Goal: Task Accomplishment & Management: Manage account settings

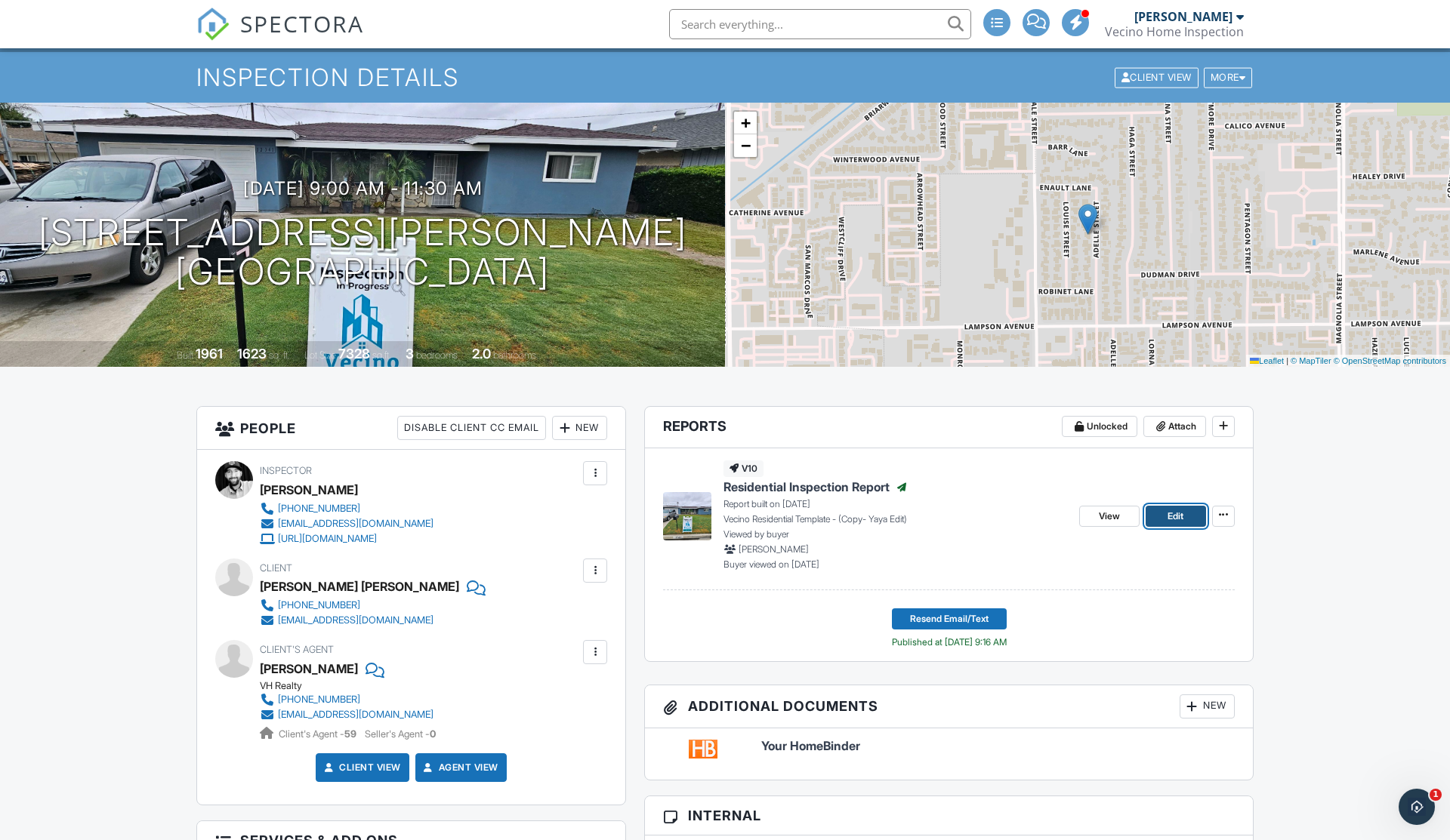
click at [1167, 518] on link "Edit" at bounding box center [1176, 516] width 60 height 21
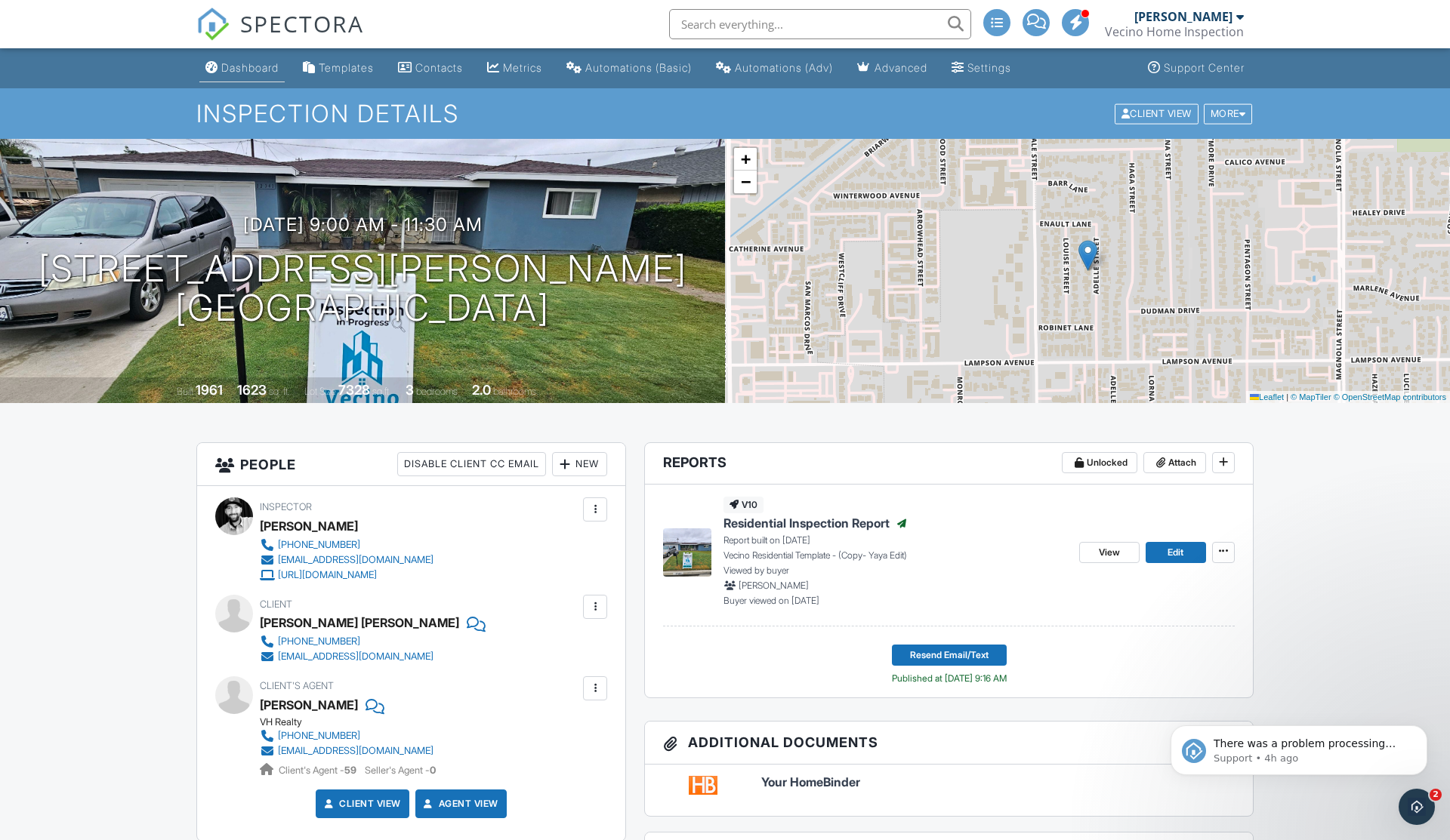
click at [239, 70] on div "Dashboard" at bounding box center [250, 67] width 57 height 13
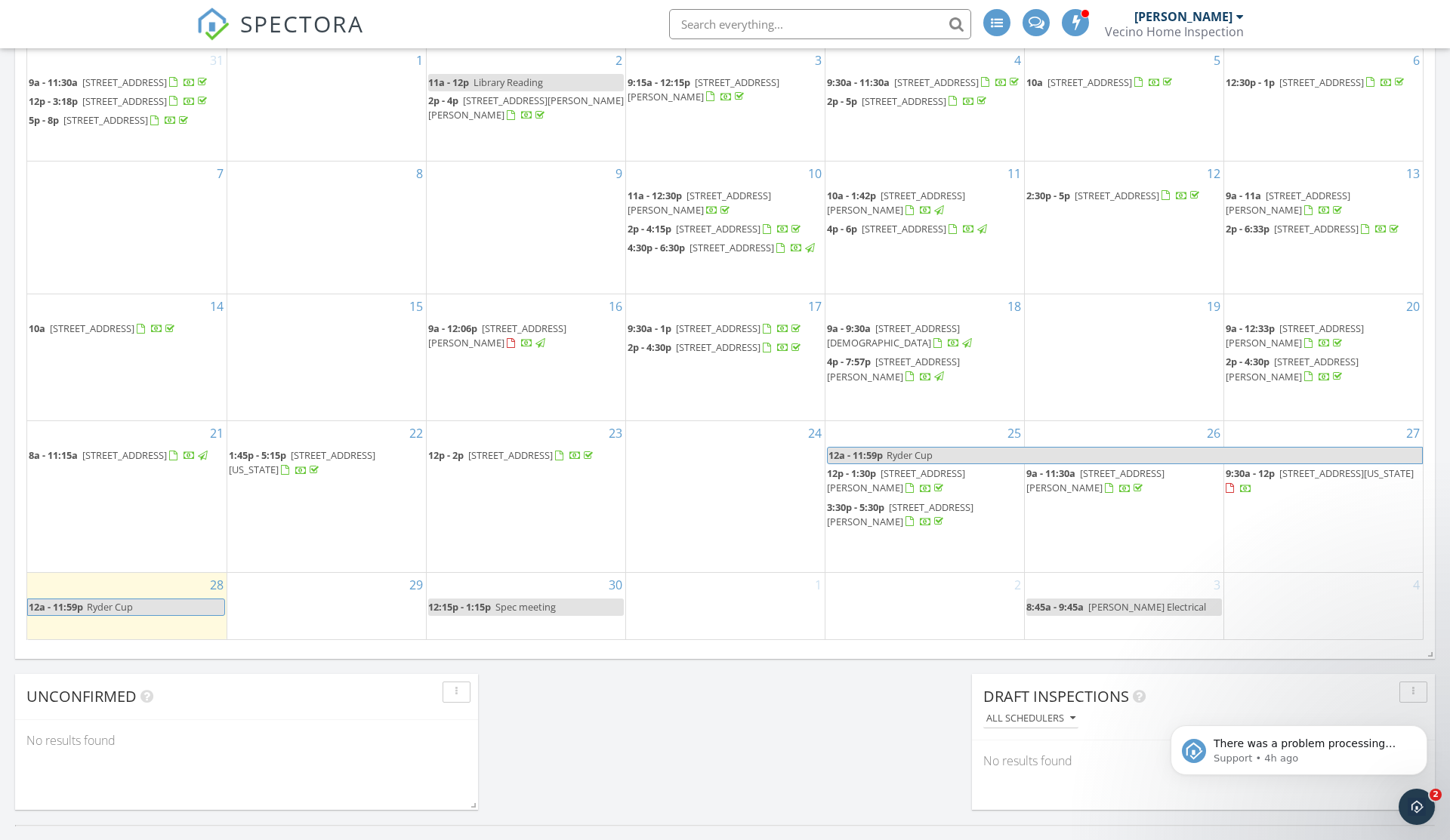
scroll to position [1048, 0]
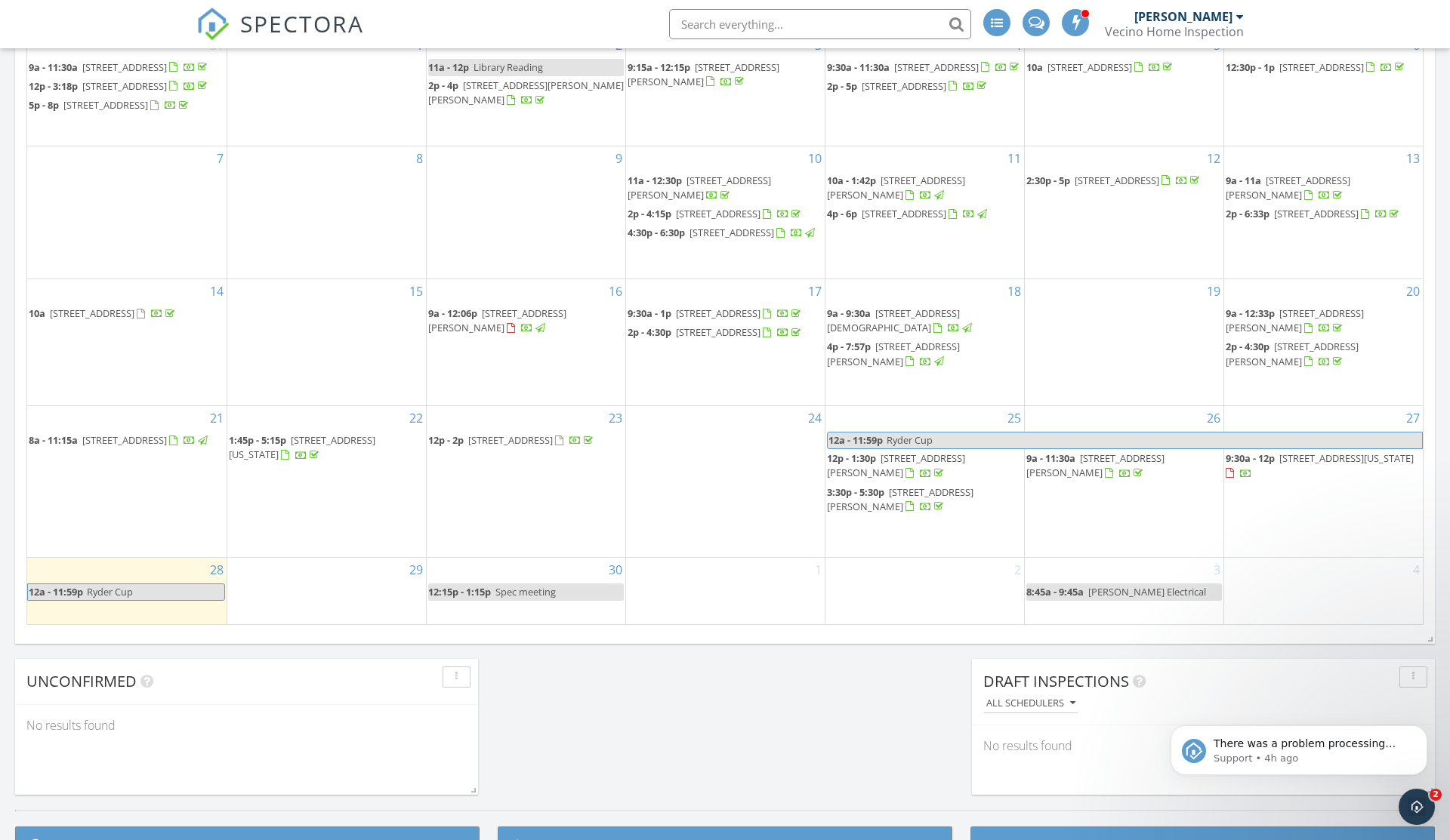
click at [1271, 465] on span "9:30a - 12p" at bounding box center [1250, 458] width 49 height 13
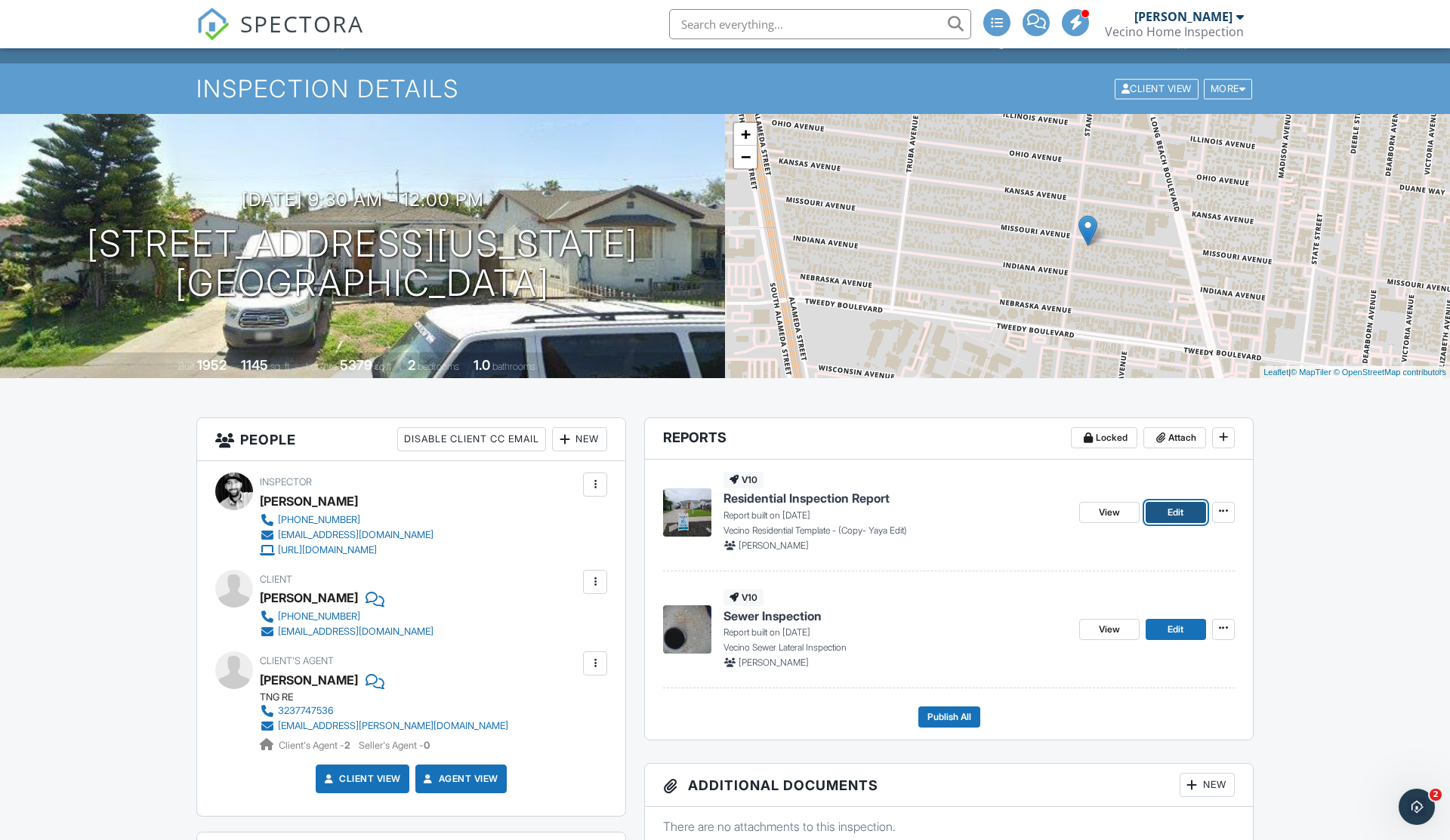
click at [1159, 510] on link "Edit" at bounding box center [1176, 513] width 60 height 21
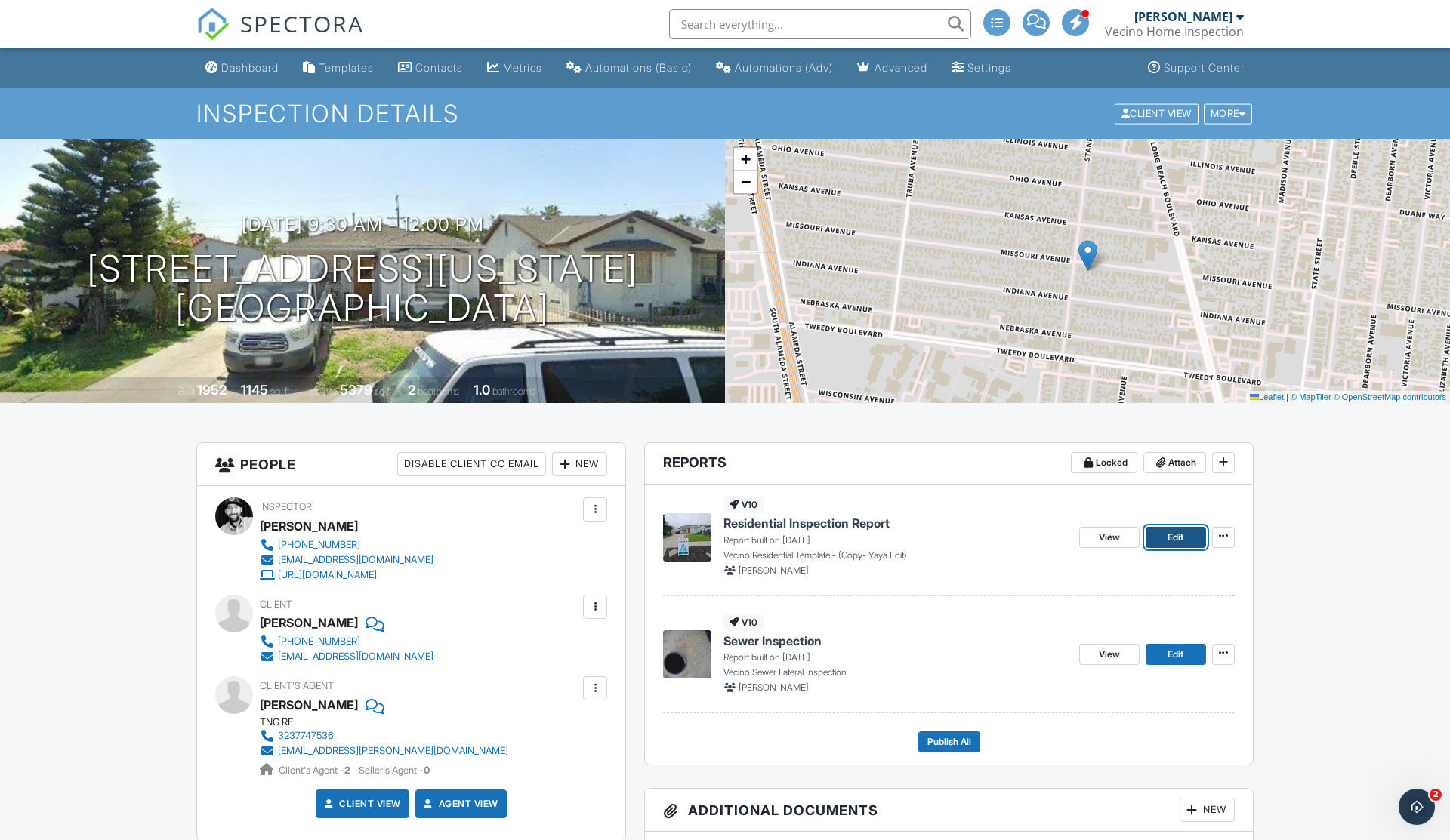
click at [1173, 543] on span "Edit" at bounding box center [1176, 537] width 16 height 15
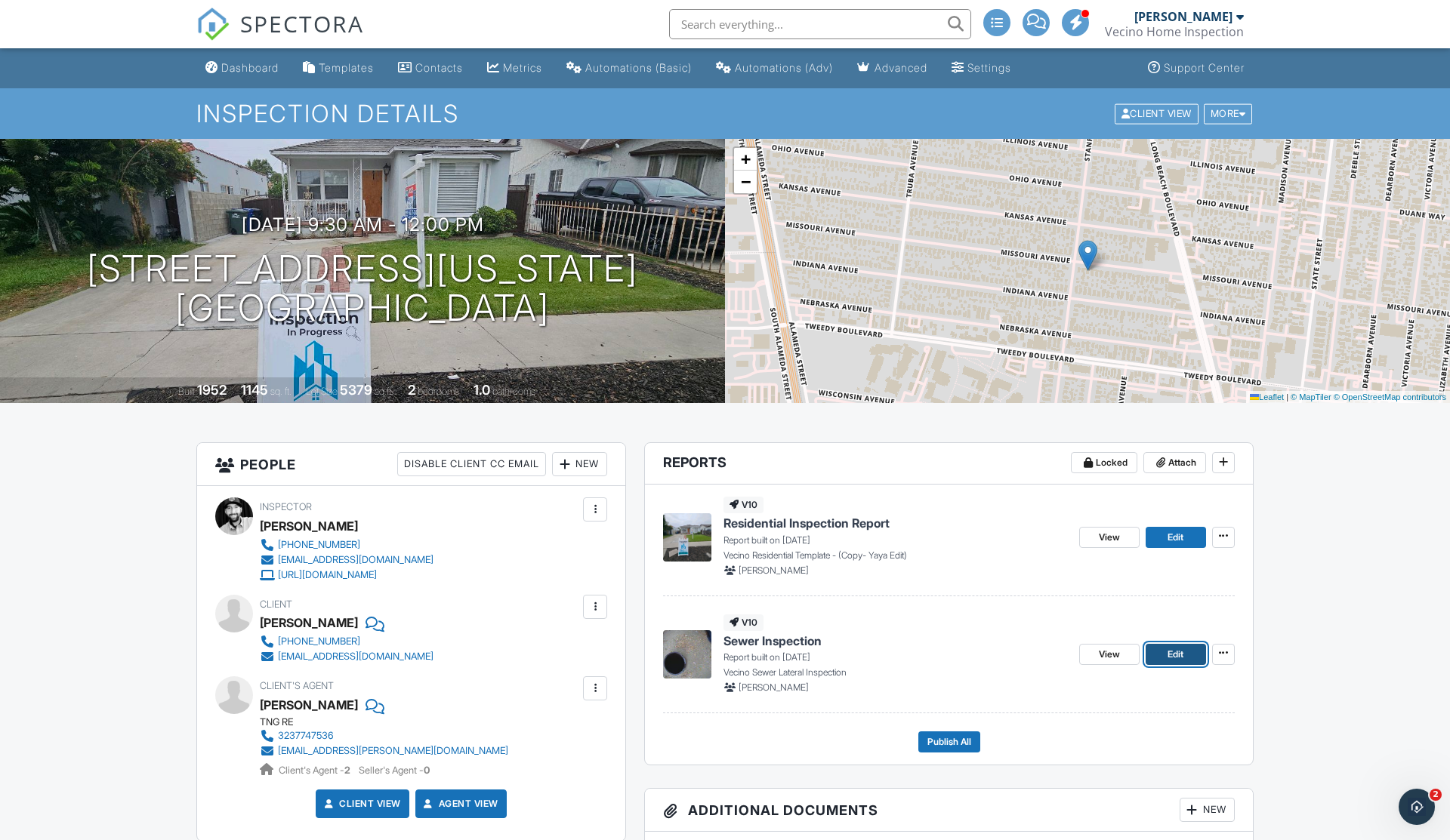
click at [1168, 652] on span "Edit" at bounding box center [1176, 655] width 16 height 15
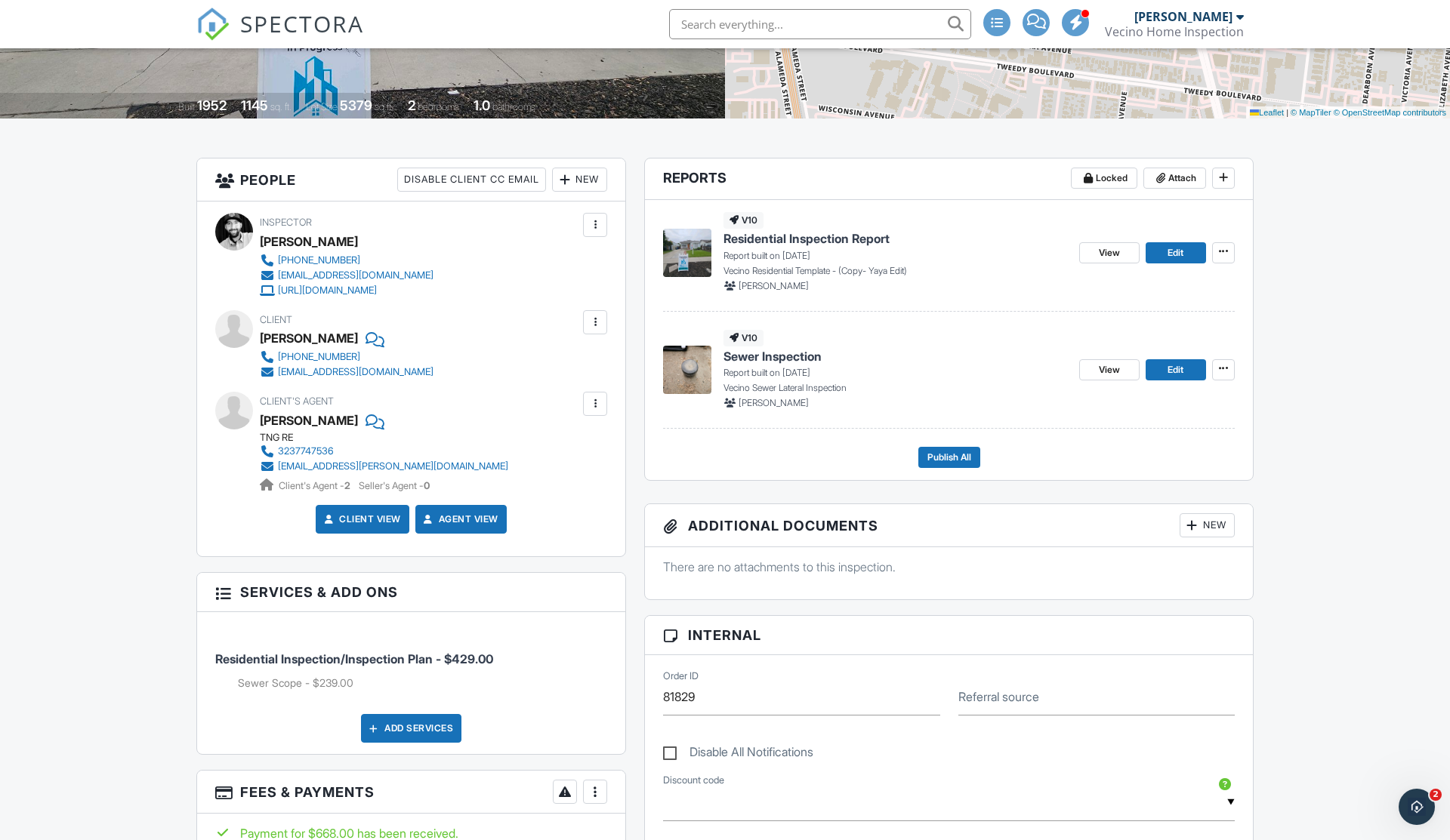
scroll to position [169, 0]
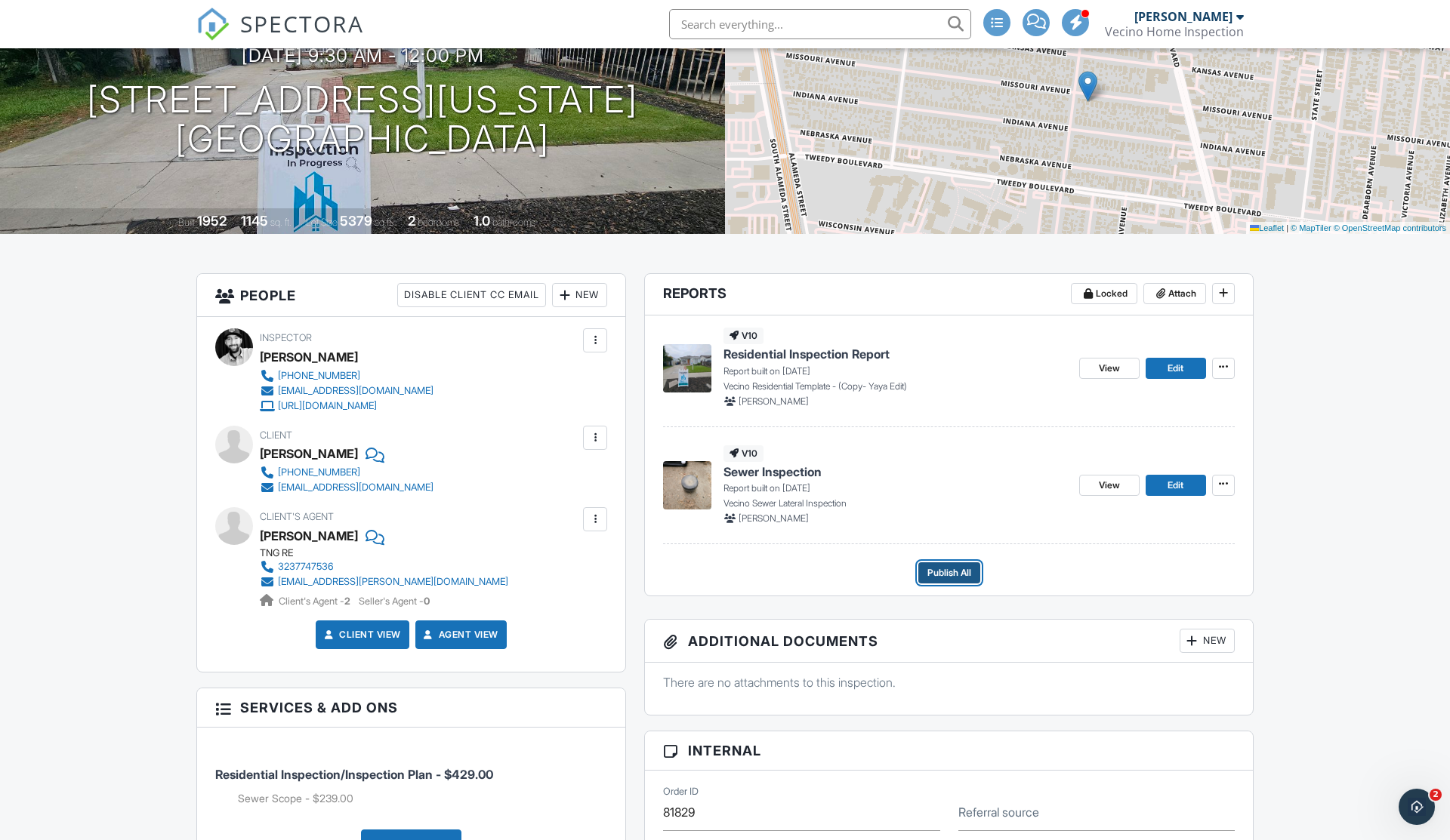
click at [956, 577] on span "Publish All" at bounding box center [949, 573] width 44 height 15
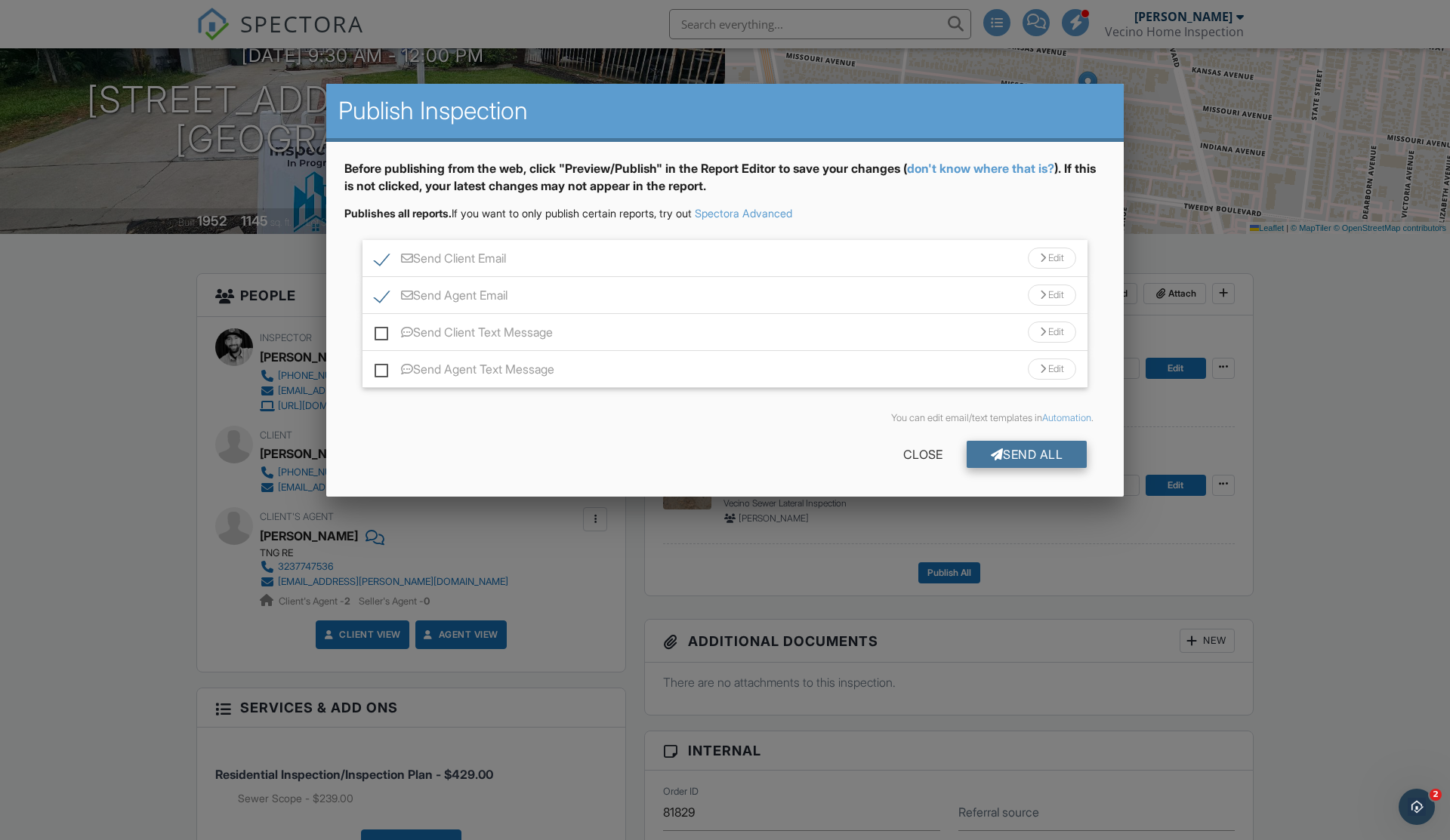
click at [1037, 453] on div "Send All" at bounding box center [1027, 454] width 121 height 27
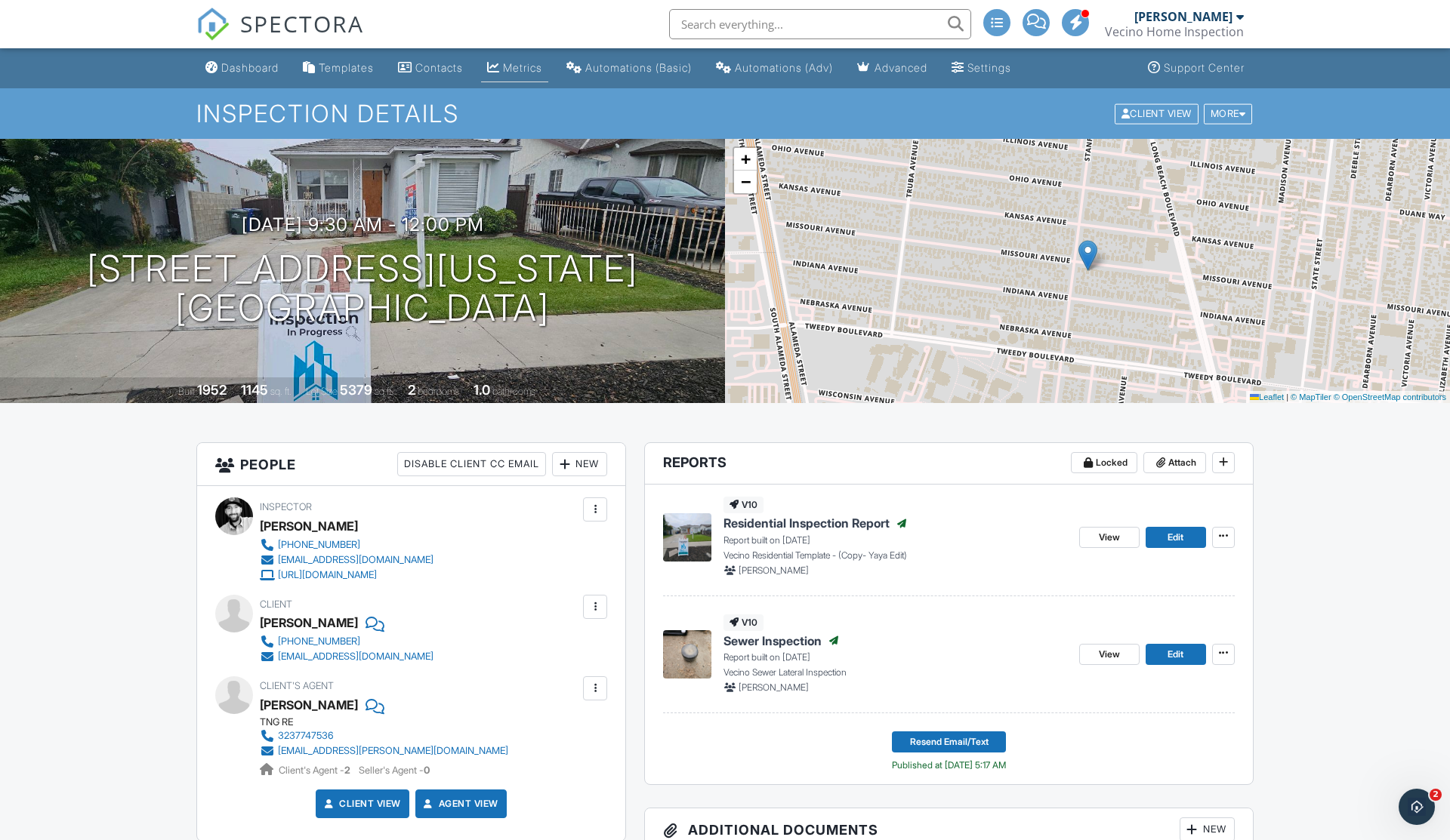
click at [514, 66] on link "Metrics" at bounding box center [515, 68] width 67 height 28
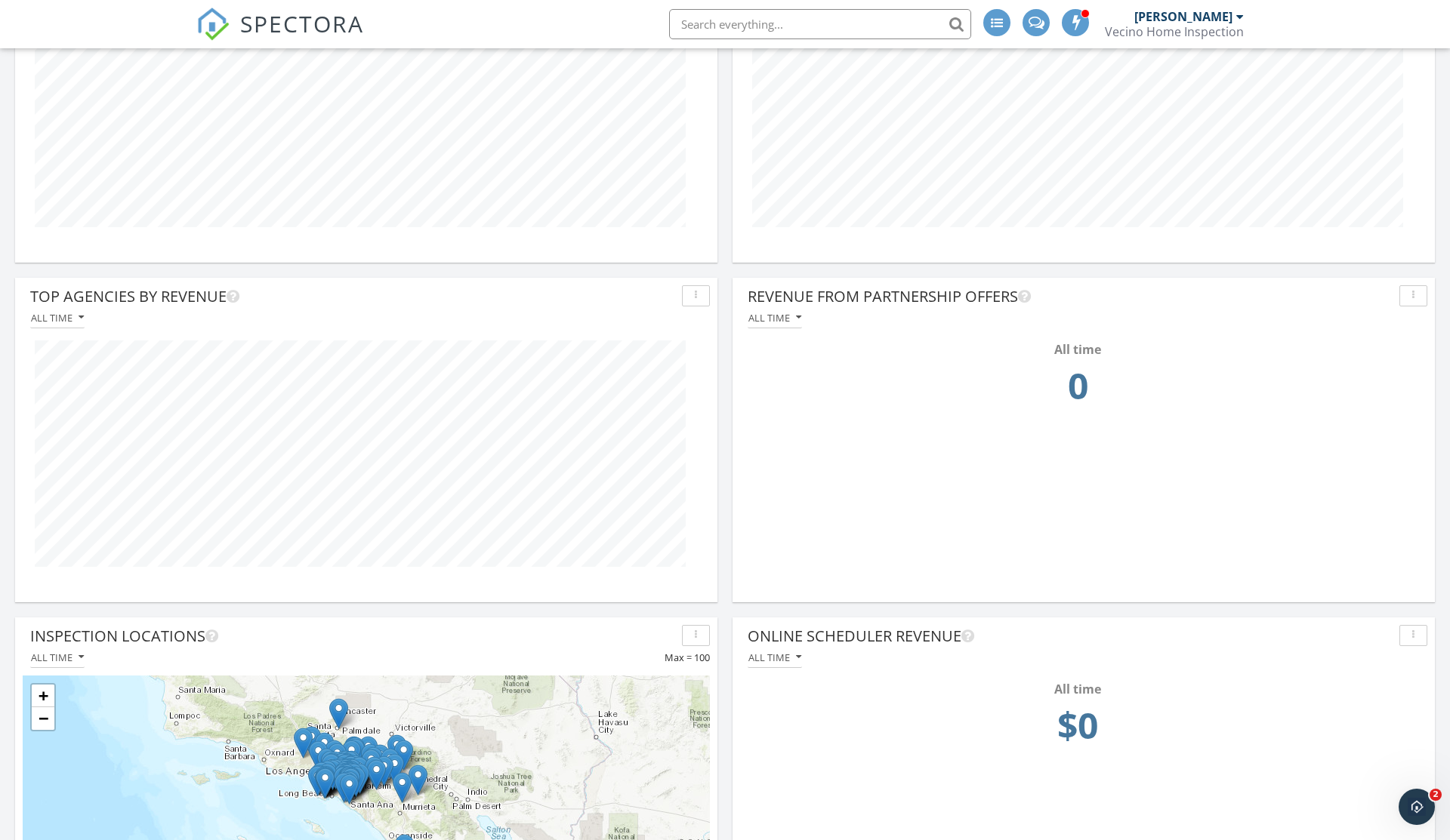
scroll to position [862, 0]
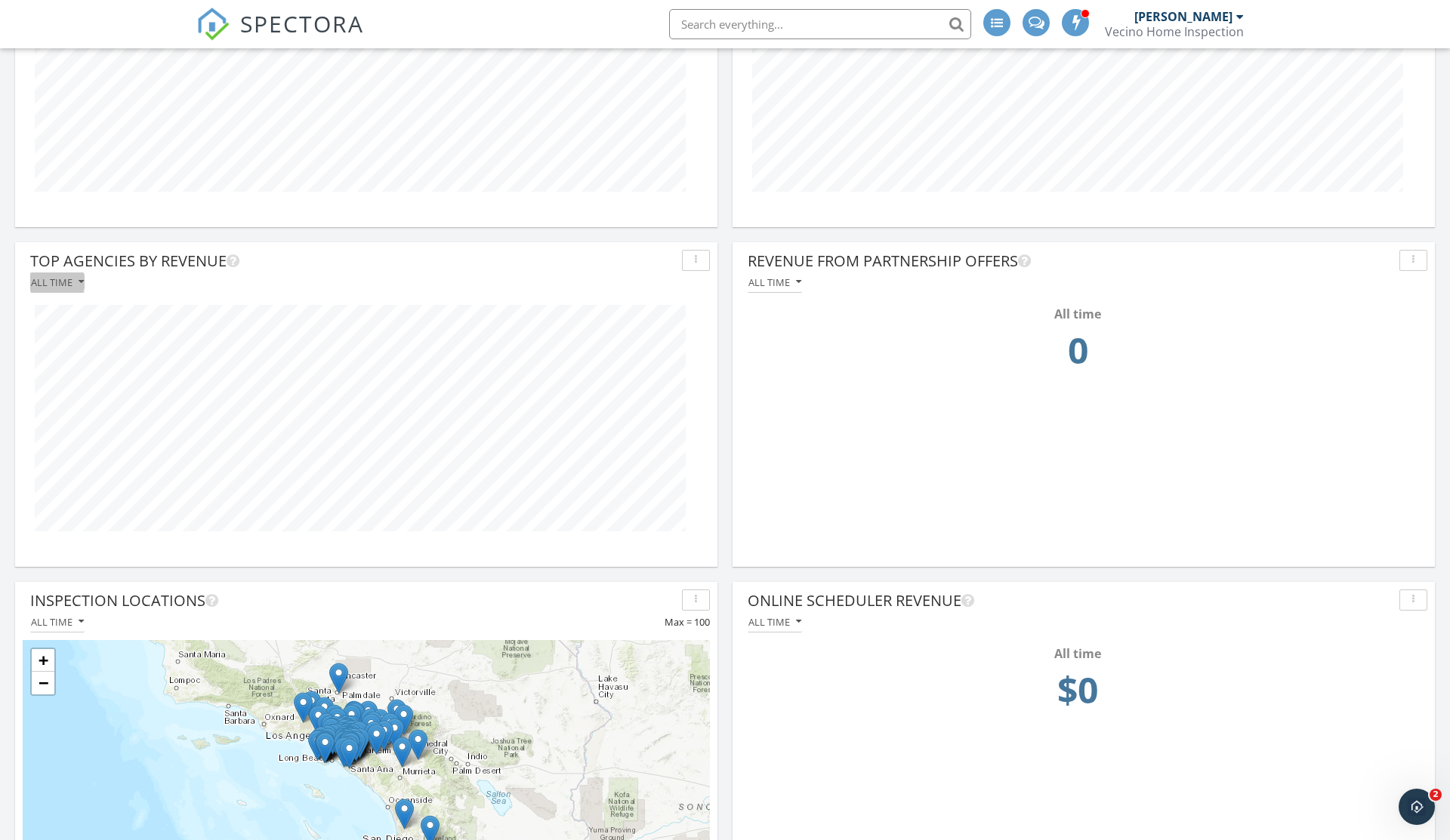
click at [70, 288] on div "All time" at bounding box center [57, 282] width 53 height 10
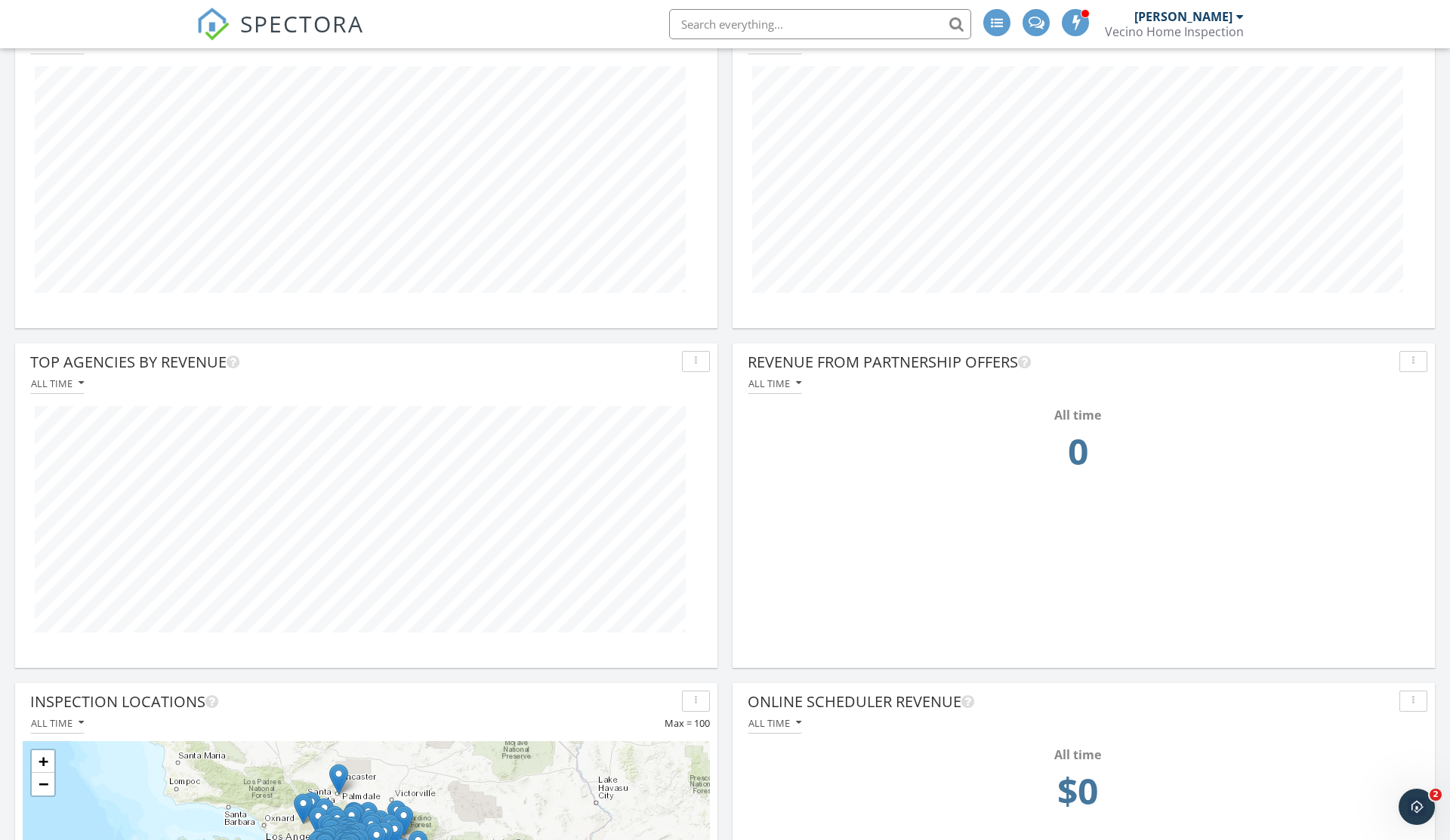
scroll to position [724, 0]
